Goal: Task Accomplishment & Management: Use online tool/utility

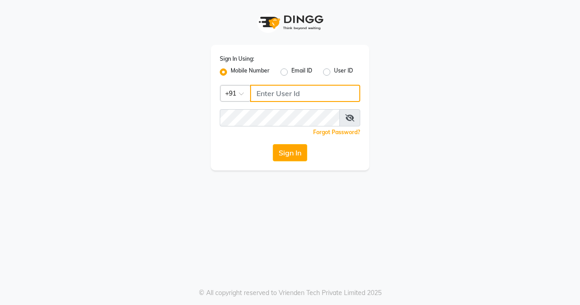
click at [270, 98] on input "Username" at bounding box center [305, 93] width 110 height 17
type input "7045700805"
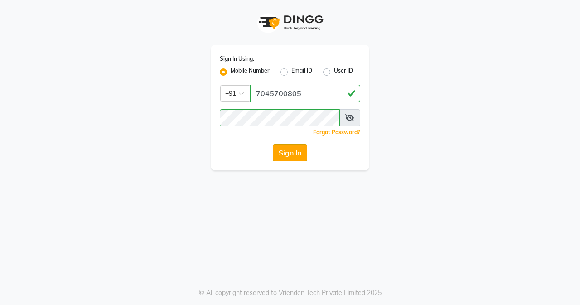
click at [288, 153] on button "Sign In" at bounding box center [290, 152] width 34 height 17
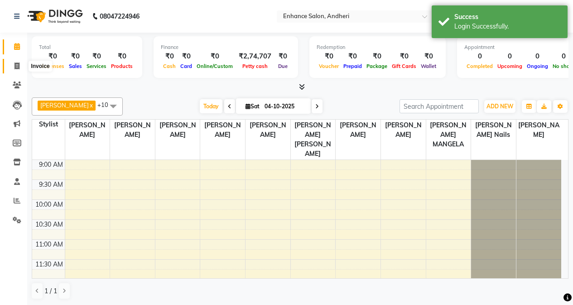
click at [21, 69] on span at bounding box center [17, 66] width 16 height 10
select select "service"
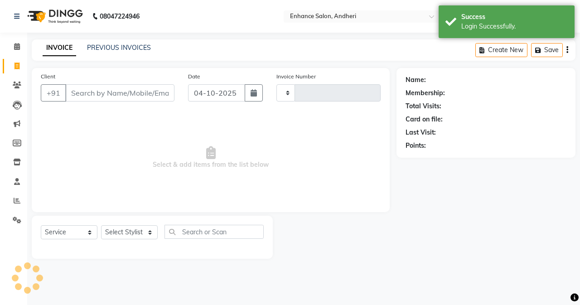
type input "3212"
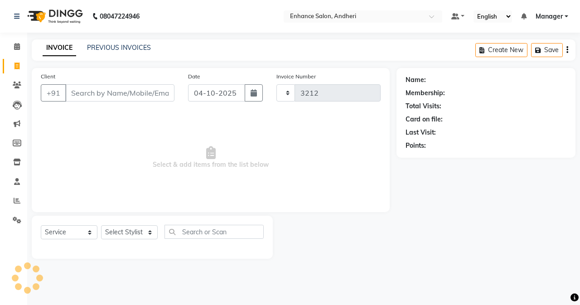
select select "7236"
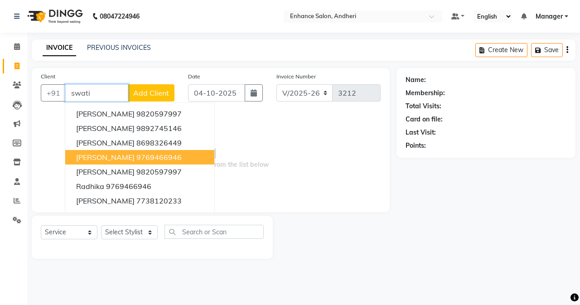
click at [121, 154] on span "[PERSON_NAME]" at bounding box center [105, 157] width 58 height 9
type input "9769466946"
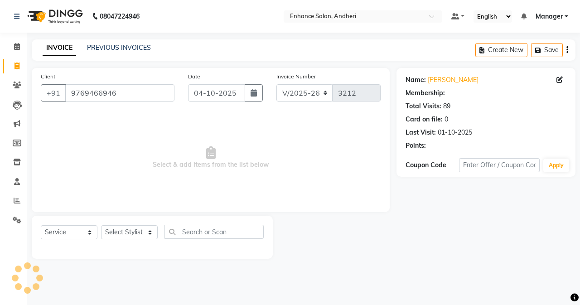
select select "1: Object"
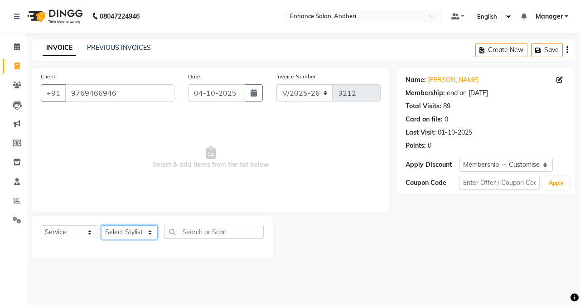
click at [132, 226] on select "Select Stylist Admin [PERSON_NAME] [PERSON_NAME] [PERSON_NAME] Manager [PERSON_…" at bounding box center [129, 232] width 57 height 14
select select "61735"
click at [101, 225] on select "Select Stylist Admin [PERSON_NAME] [PERSON_NAME] [PERSON_NAME] Manager [PERSON_…" at bounding box center [129, 232] width 57 height 14
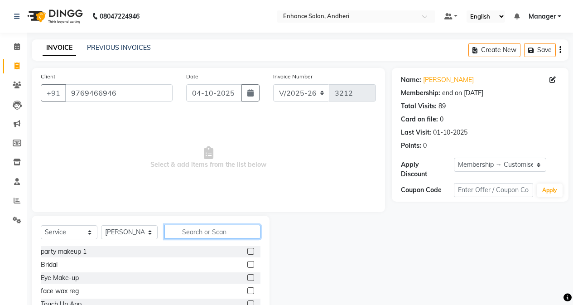
click at [196, 235] on input "text" at bounding box center [212, 232] width 96 height 14
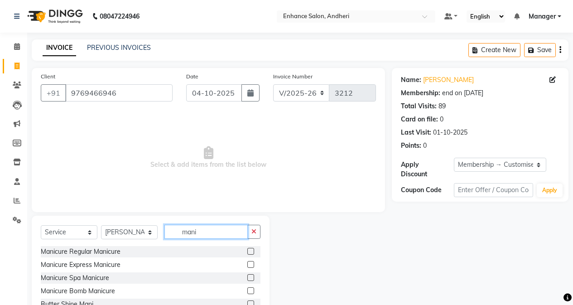
type input "mani"
click at [252, 249] on label at bounding box center [250, 251] width 7 height 7
click at [252, 249] on input "checkbox" at bounding box center [250, 252] width 6 height 6
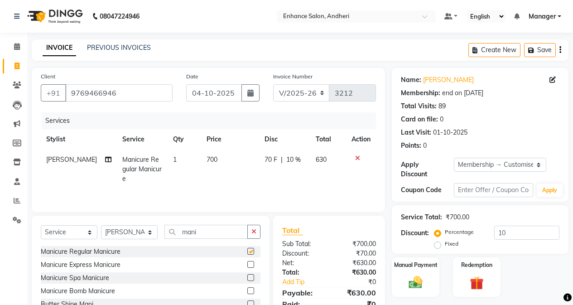
checkbox input "false"
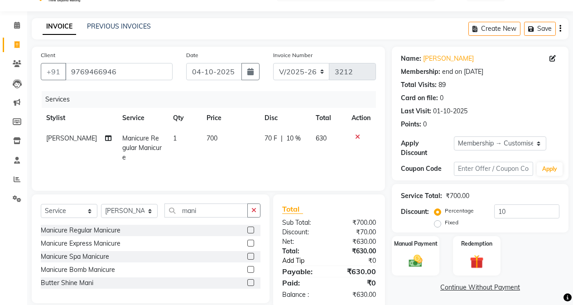
scroll to position [38, 0]
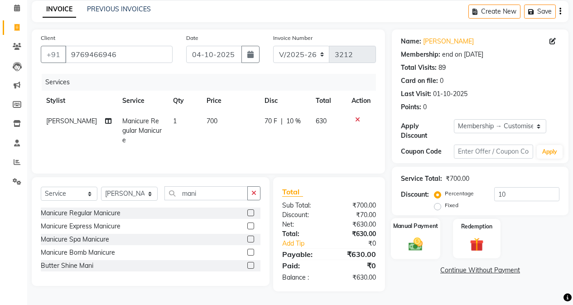
click at [394, 246] on div "Manual Payment" at bounding box center [415, 238] width 49 height 41
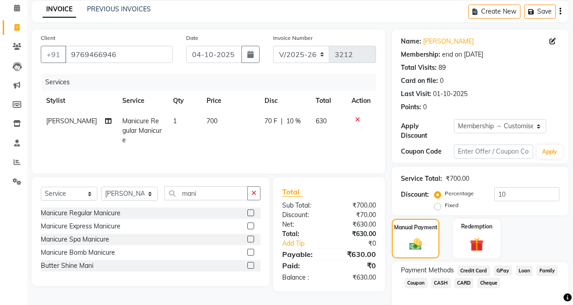
click at [502, 265] on span "GPay" at bounding box center [503, 270] width 19 height 10
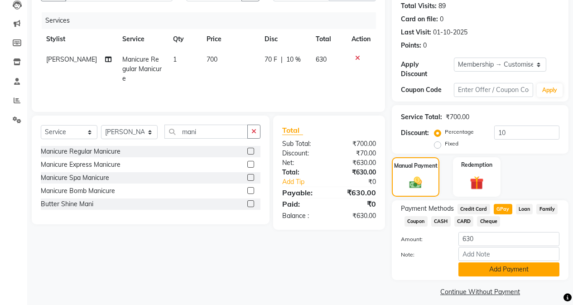
click at [503, 262] on button "Add Payment" at bounding box center [508, 269] width 101 height 14
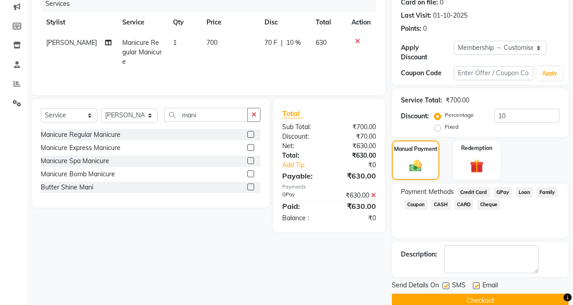
scroll to position [126, 0]
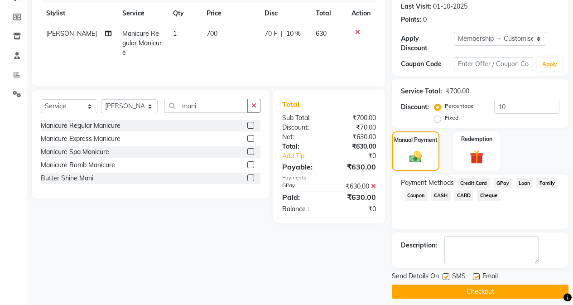
click at [490, 284] on button "Checkout" at bounding box center [480, 291] width 177 height 14
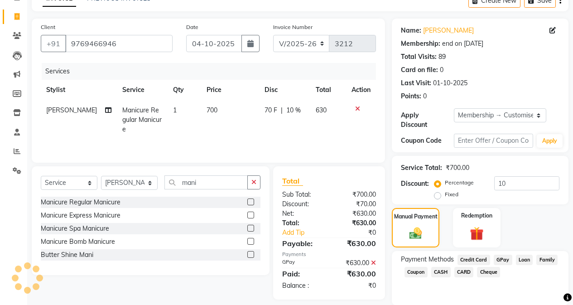
scroll to position [0, 0]
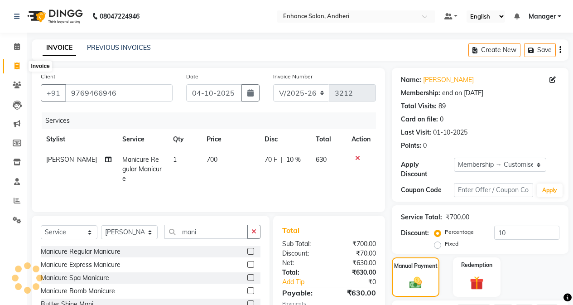
click at [13, 67] on span at bounding box center [17, 66] width 16 height 10
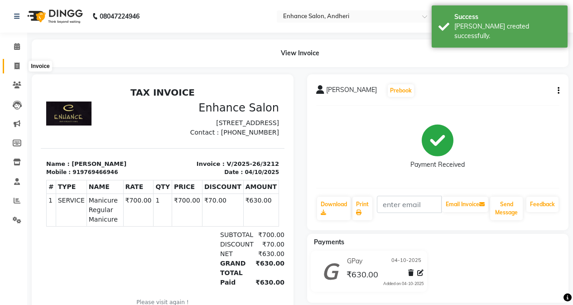
click at [16, 63] on icon at bounding box center [16, 65] width 5 height 7
select select "7236"
select select "service"
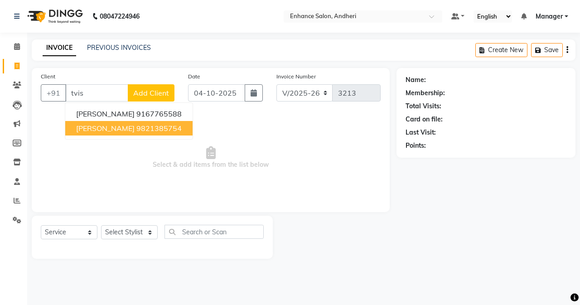
click at [118, 134] on button "[PERSON_NAME] 9821385754" at bounding box center [128, 128] width 127 height 14
type input "9821385754"
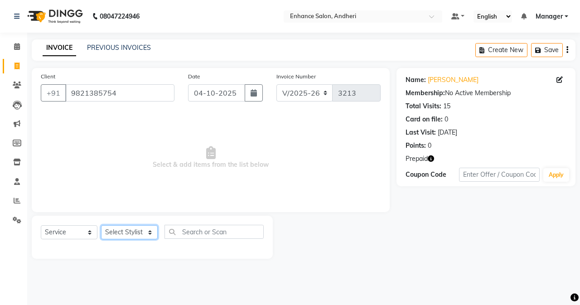
click at [139, 229] on select "Select Stylist Admin [PERSON_NAME] [PERSON_NAME] [PERSON_NAME] Manager [PERSON_…" at bounding box center [129, 232] width 57 height 14
select select "61734"
click at [101, 225] on select "Select Stylist Admin [PERSON_NAME] [PERSON_NAME] [PERSON_NAME] Manager [PERSON_…" at bounding box center [129, 232] width 57 height 14
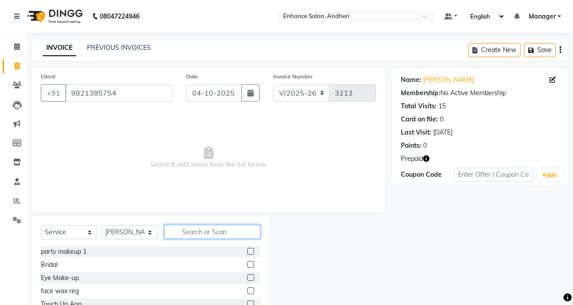
click at [207, 236] on input "text" at bounding box center [212, 232] width 96 height 14
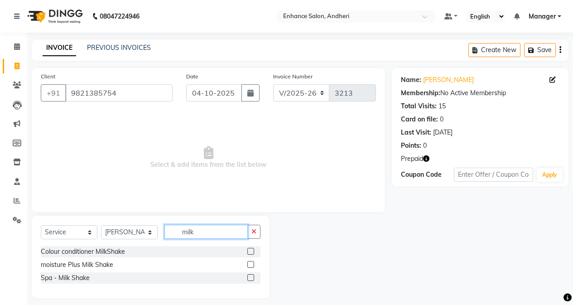
type input "milk"
click at [252, 249] on label at bounding box center [250, 251] width 7 height 7
click at [252, 249] on input "checkbox" at bounding box center [250, 252] width 6 height 6
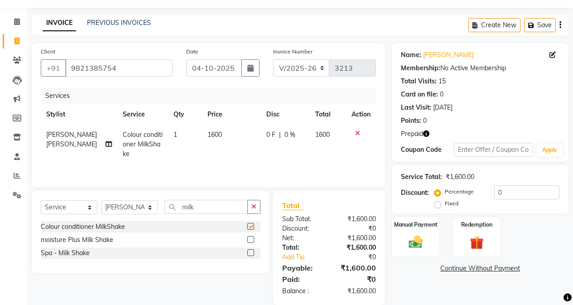
scroll to position [38, 0]
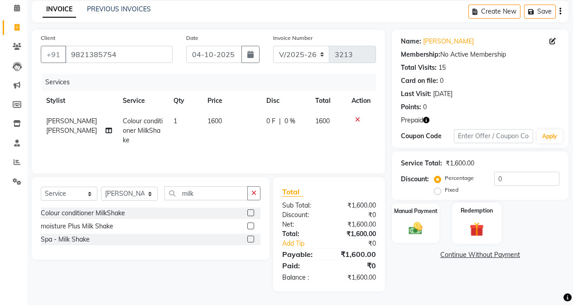
checkbox input "false"
click at [251, 240] on label at bounding box center [250, 238] width 7 height 7
click at [251, 240] on input "checkbox" at bounding box center [250, 239] width 6 height 6
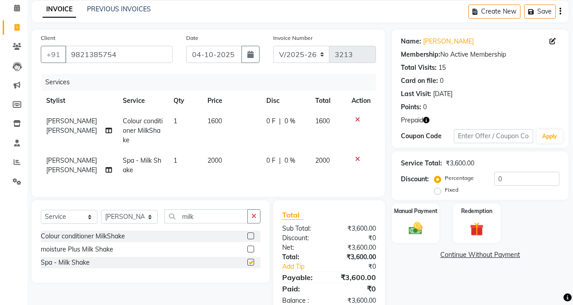
checkbox input "false"
click at [358, 120] on icon at bounding box center [357, 119] width 5 height 6
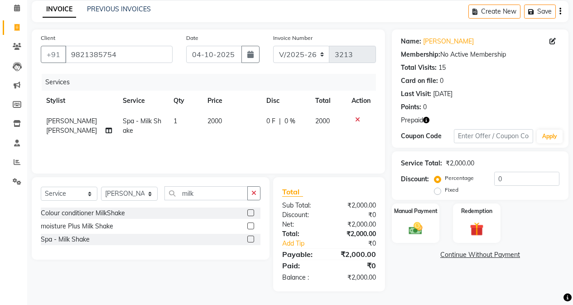
click at [456, 247] on div "Name: [PERSON_NAME] Membership: No Active Membership Total Visits: 15 Card on f…" at bounding box center [483, 160] width 183 height 262
click at [468, 234] on img at bounding box center [476, 229] width 23 height 18
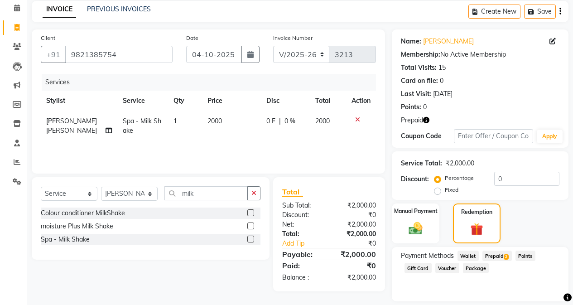
click at [496, 254] on span "Prepaid 2" at bounding box center [496, 255] width 29 height 10
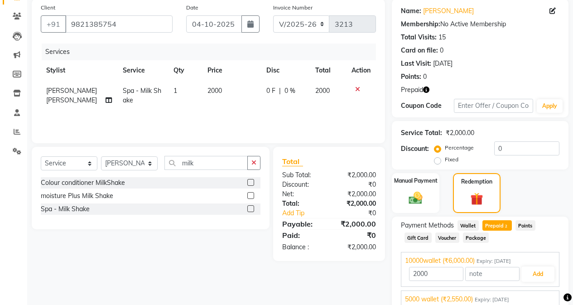
scroll to position [108, 0]
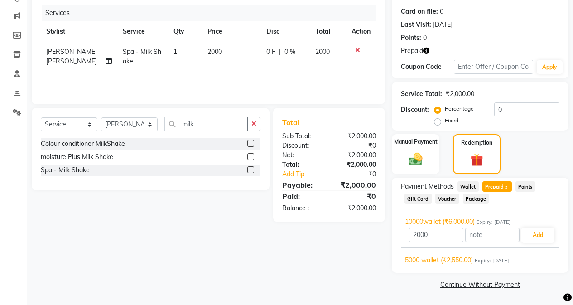
click at [468, 257] on span "5000 wallet (₹2,550.00)" at bounding box center [439, 260] width 68 height 10
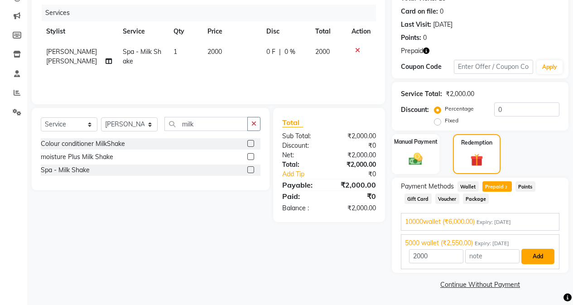
click at [529, 252] on button "Add" at bounding box center [537, 256] width 33 height 15
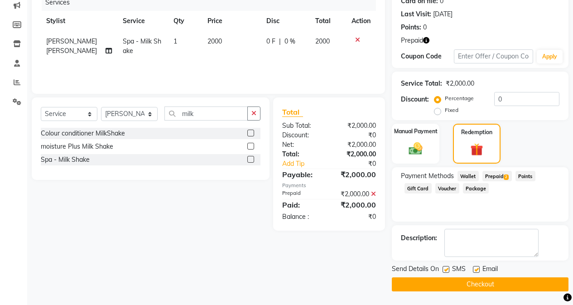
click at [500, 279] on button "Checkout" at bounding box center [480, 284] width 177 height 14
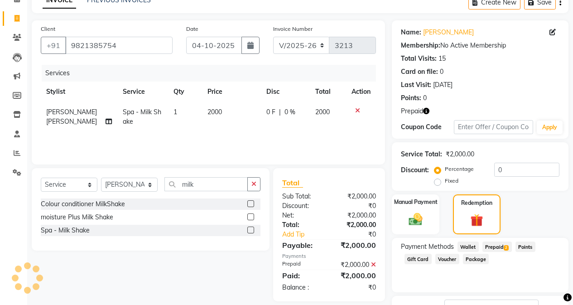
scroll to position [0, 0]
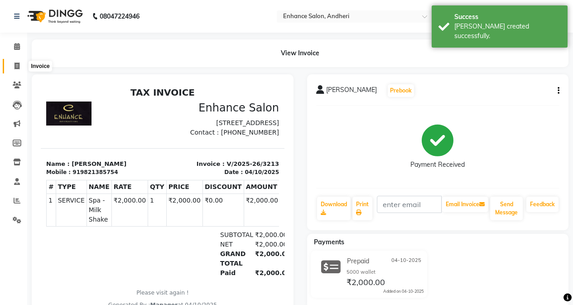
click at [15, 65] on icon at bounding box center [16, 65] width 5 height 7
select select "service"
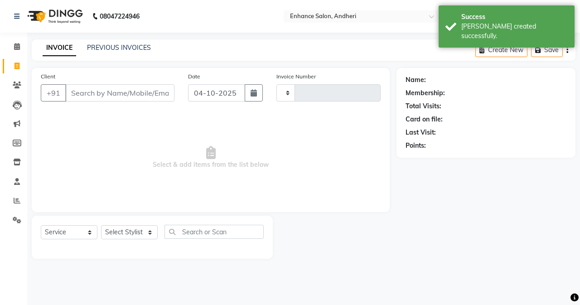
type input "3214"
select select "7236"
click at [466, 219] on div "Name: Membership: Total Visits: Card on file: Last Visit: Points:" at bounding box center [489, 163] width 186 height 191
